Goal: Complete application form

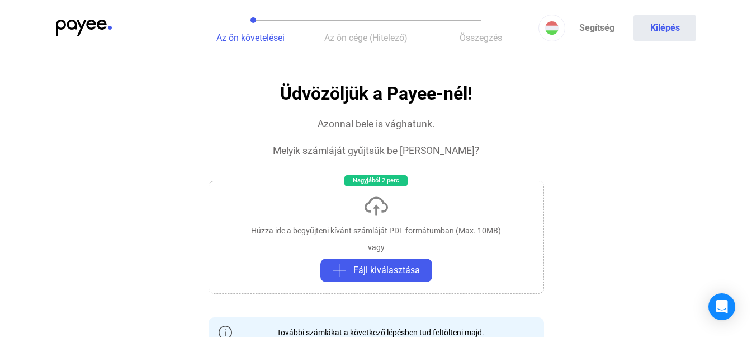
click at [366, 46] on button "Az ön cége (Hitelező)" at bounding box center [365, 28] width 115 height 56
click at [484, 42] on span "Összegzés" at bounding box center [481, 37] width 42 height 11
click at [376, 266] on span "Fájl kiválasztása" at bounding box center [386, 269] width 67 height 13
click at [718, 299] on div "Open Intercom Messenger" at bounding box center [722, 307] width 30 height 30
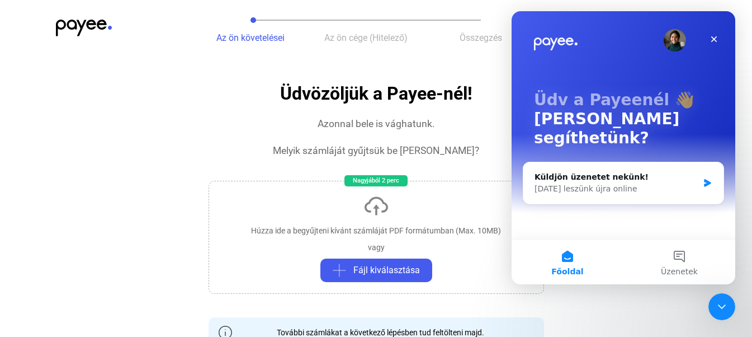
click at [707, 40] on div "Bezárás" at bounding box center [714, 39] width 20 height 20
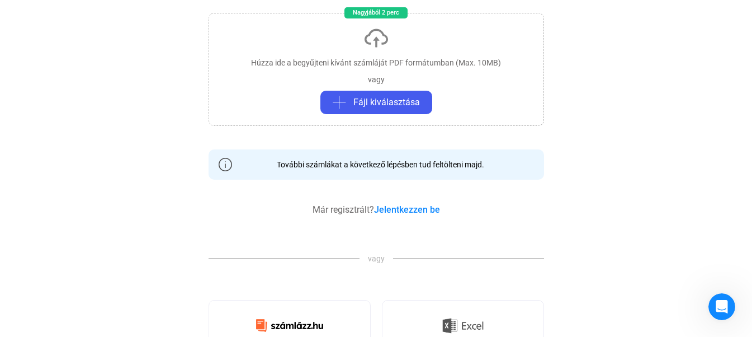
scroll to position [280, 0]
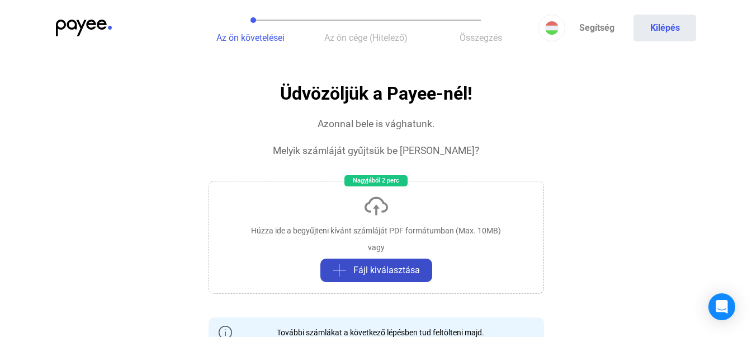
click at [372, 271] on span "Fájl kiválasztása" at bounding box center [386, 269] width 67 height 13
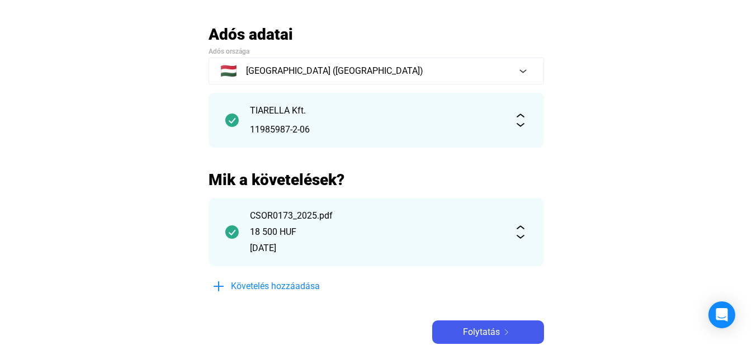
scroll to position [112, 0]
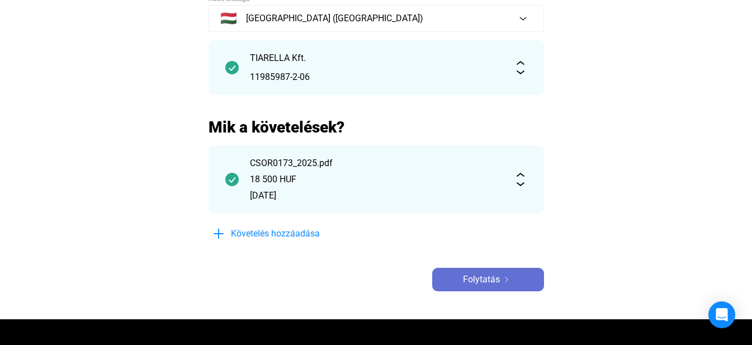
click at [490, 282] on span "Folytatás" at bounding box center [481, 279] width 37 height 13
